Goal: Information Seeking & Learning: Learn about a topic

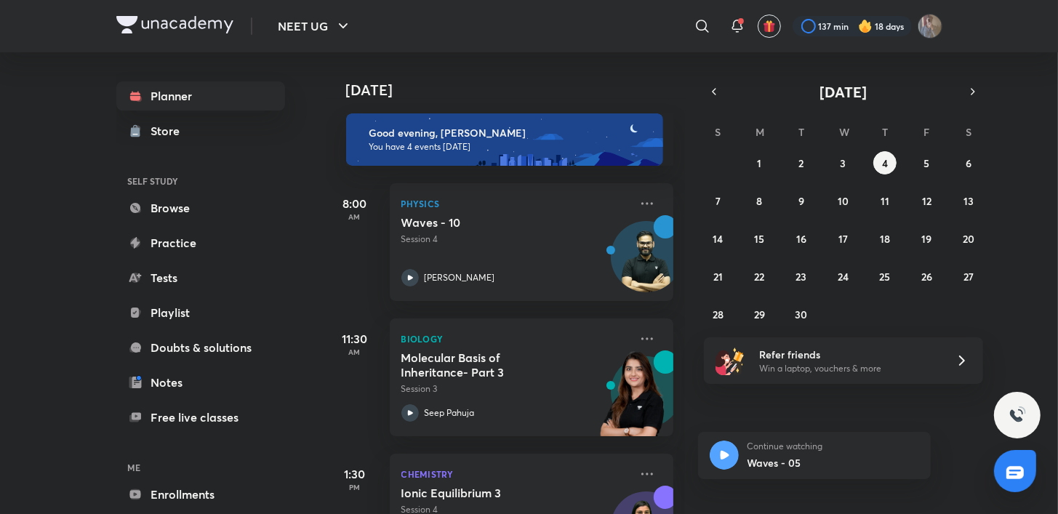
click at [702, 264] on div "[DATE] Good evening, [PERSON_NAME] You have 4 events [DATE] 8:00 AM Physics Wav…" at bounding box center [691, 283] width 730 height 462
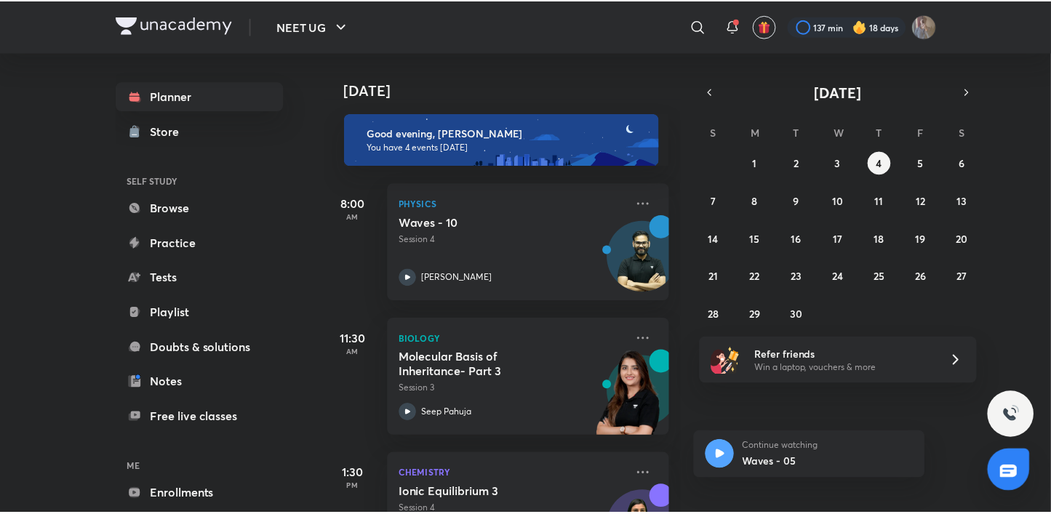
scroll to position [215, 0]
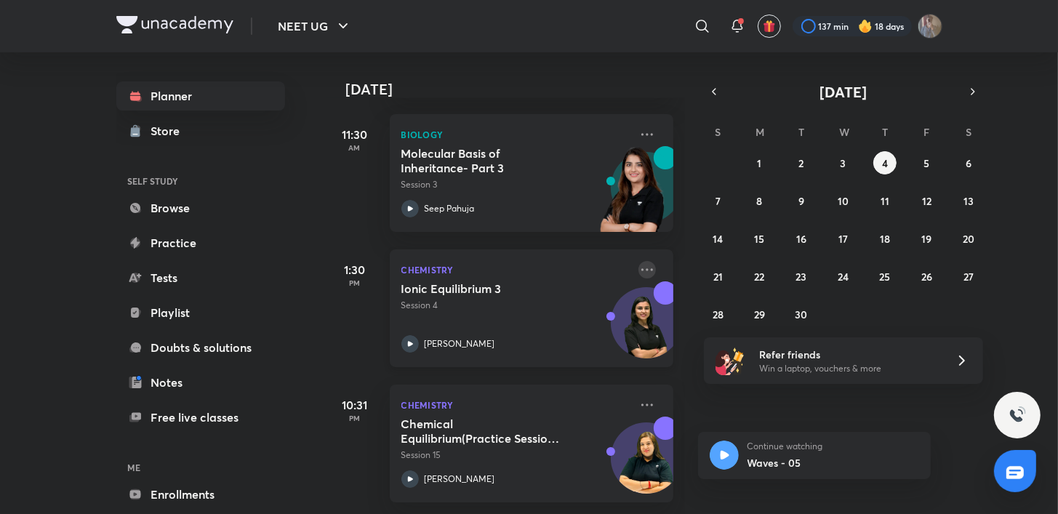
click at [639, 261] on icon at bounding box center [647, 269] width 17 height 17
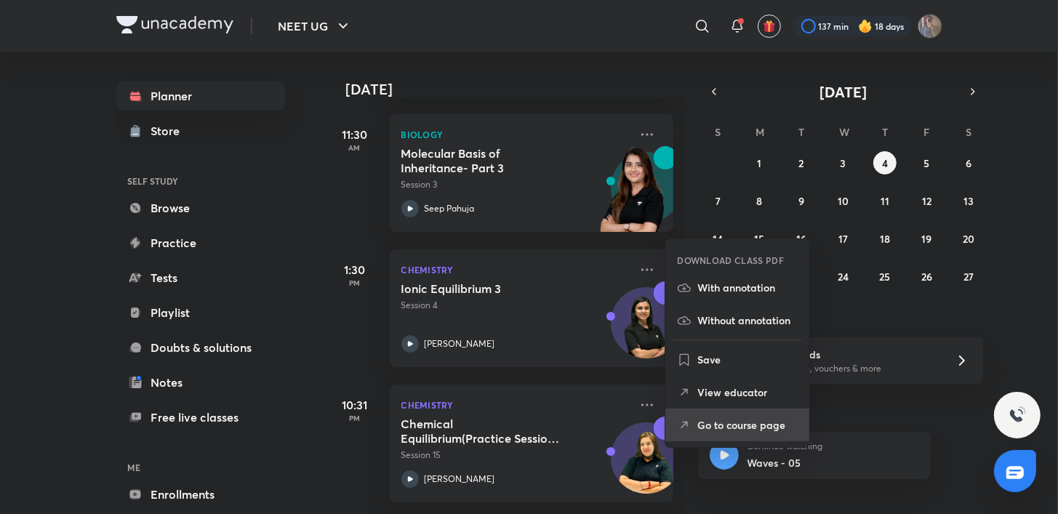
click at [741, 420] on p "Go to course page" at bounding box center [748, 425] width 100 height 15
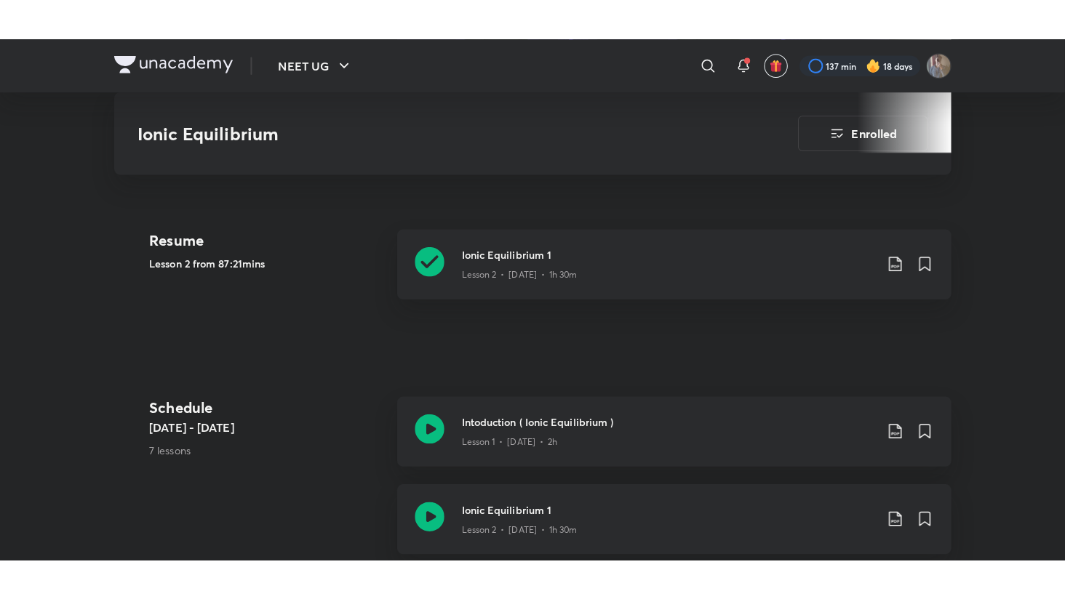
scroll to position [758, 0]
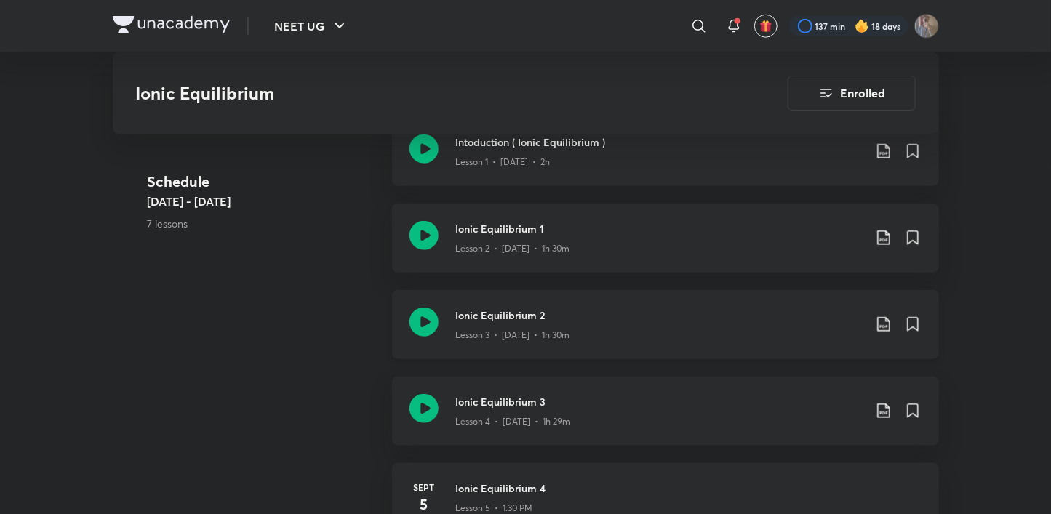
click at [417, 314] on icon at bounding box center [424, 322] width 29 height 29
